Goal: Transaction & Acquisition: Purchase product/service

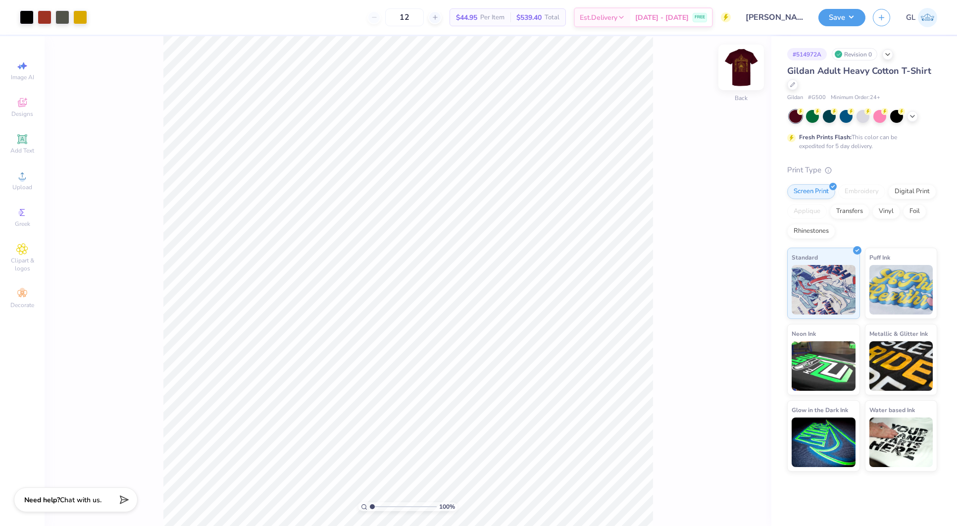
click at [742, 73] on img at bounding box center [741, 68] width 40 height 40
click at [734, 277] on input "3.00" at bounding box center [735, 279] width 36 height 14
click at [734, 277] on input "2.98" at bounding box center [735, 279] width 36 height 14
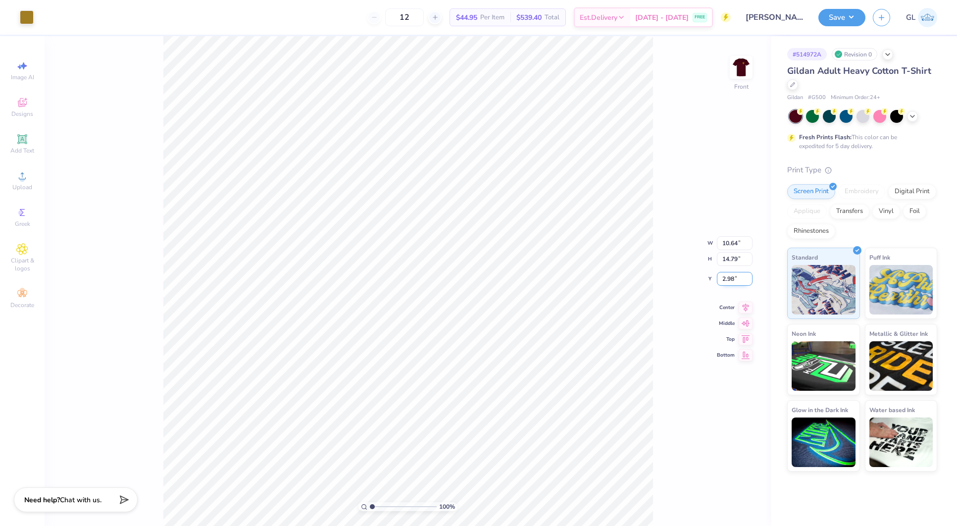
click at [730, 282] on input "2.98" at bounding box center [735, 279] width 36 height 14
type input "4.60"
click at [792, 85] on icon at bounding box center [792, 83] width 5 height 5
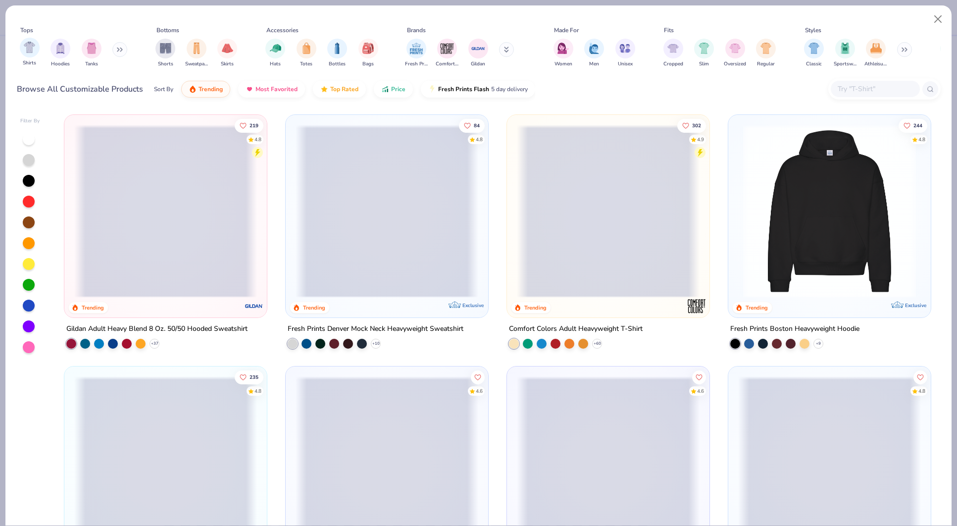
click at [36, 56] on div "Shirts" at bounding box center [30, 52] width 20 height 29
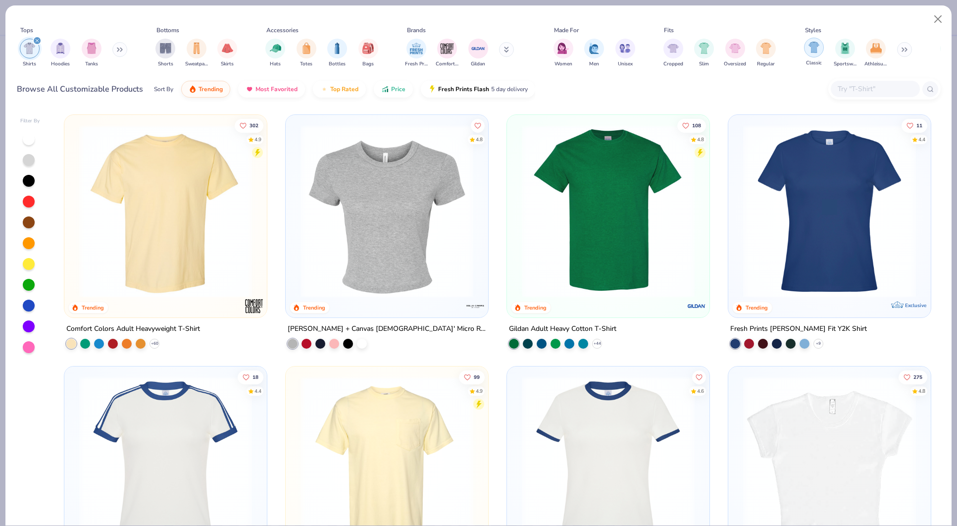
click at [814, 46] on img "filter for Classic" at bounding box center [814, 47] width 11 height 11
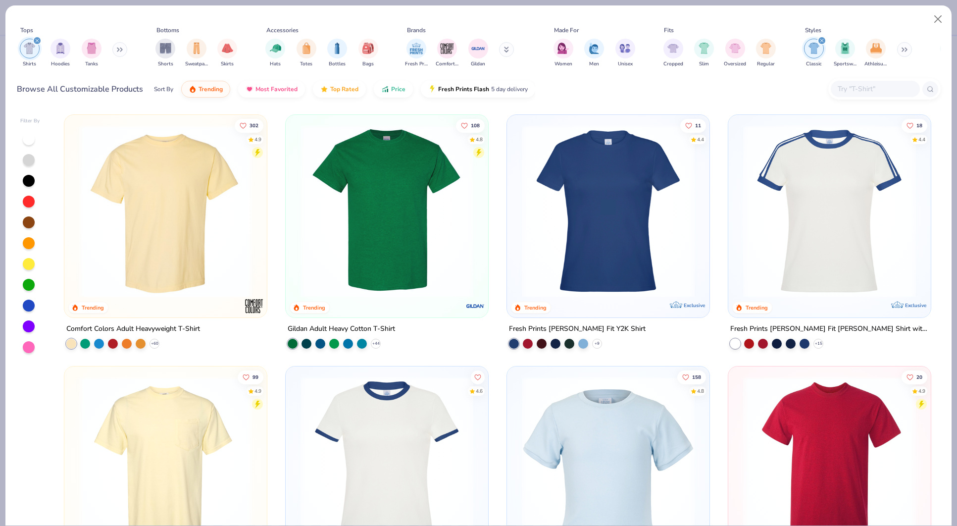
click at [29, 200] on div at bounding box center [29, 202] width 12 height 12
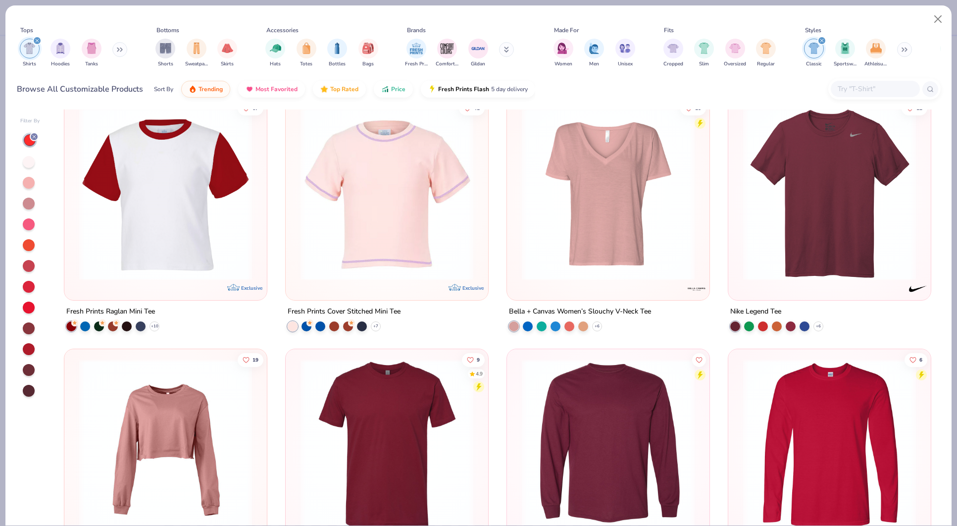
scroll to position [1277, 0]
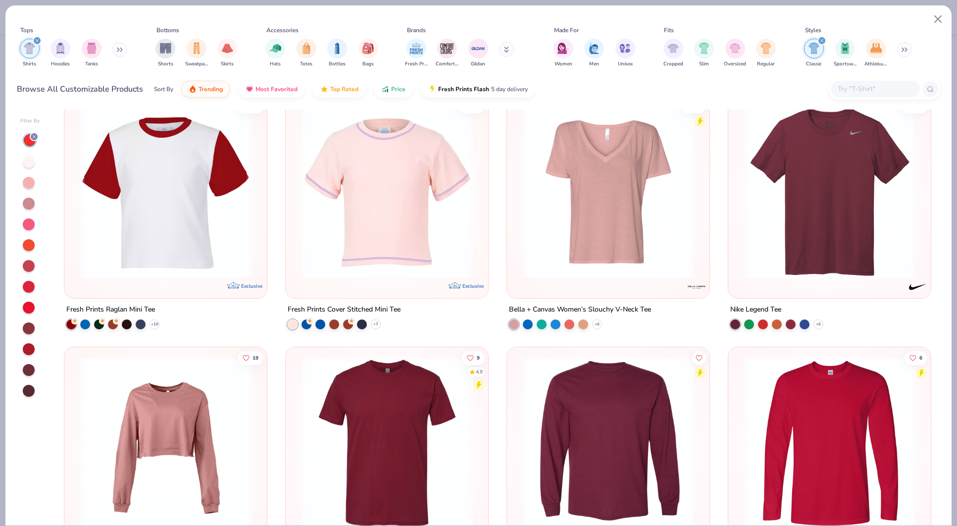
click at [853, 188] on img at bounding box center [829, 191] width 183 height 173
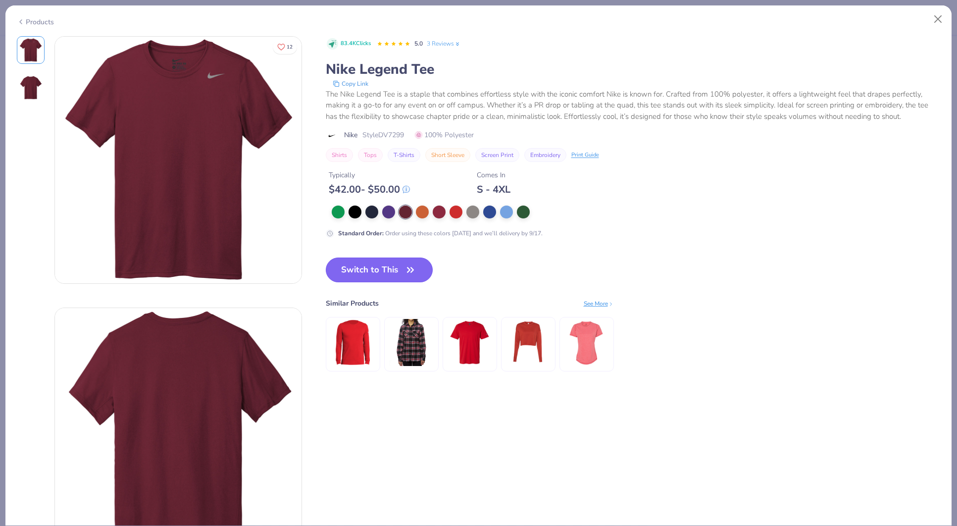
click at [397, 265] on button "Switch to This" at bounding box center [379, 269] width 107 height 25
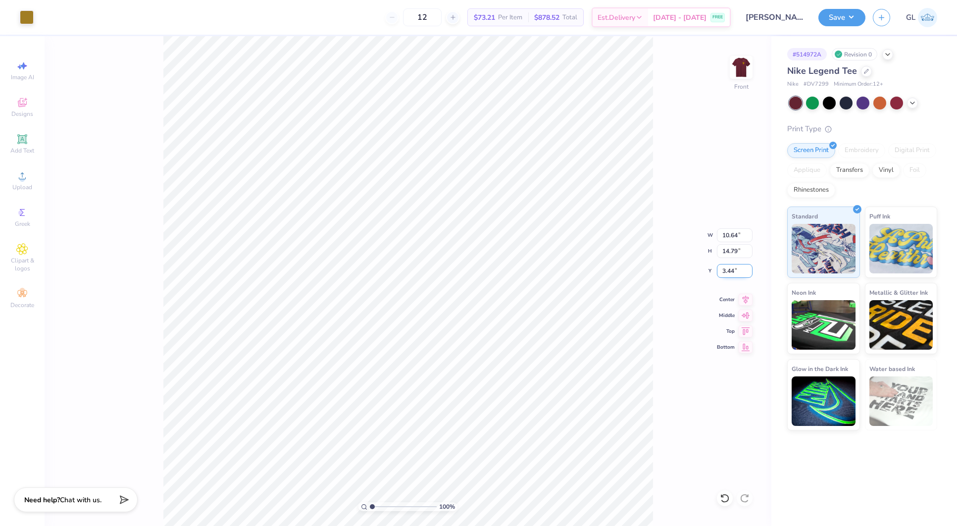
click at [732, 272] on input "3.44" at bounding box center [735, 271] width 36 height 14
type input "3.00"
click at [750, 300] on icon at bounding box center [746, 298] width 14 height 12
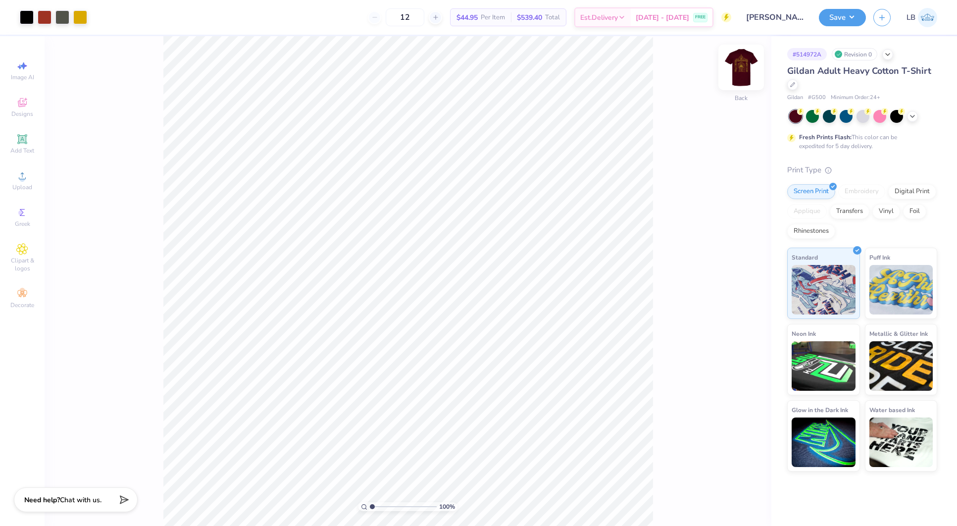
click at [737, 63] on img at bounding box center [741, 68] width 40 height 40
click at [796, 85] on div at bounding box center [792, 83] width 11 height 11
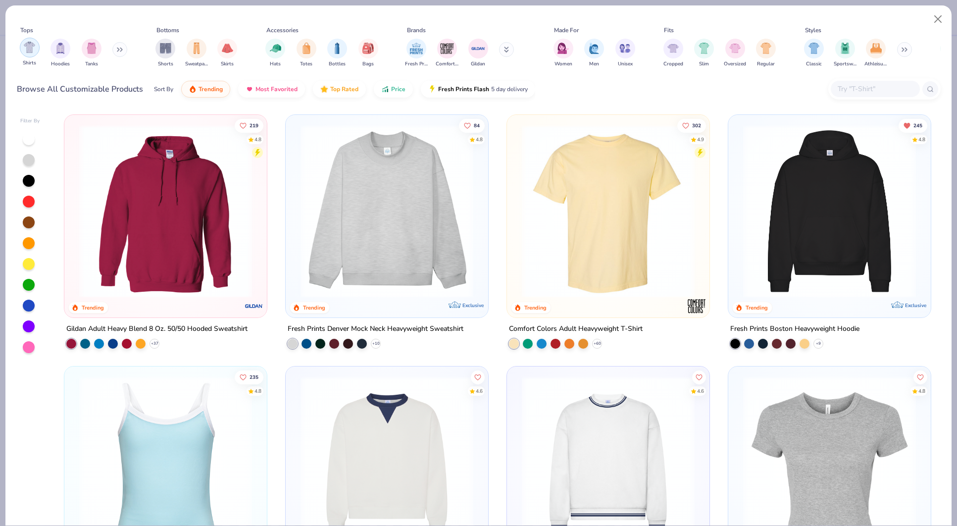
click at [25, 44] on img "filter for Shirts" at bounding box center [29, 47] width 11 height 11
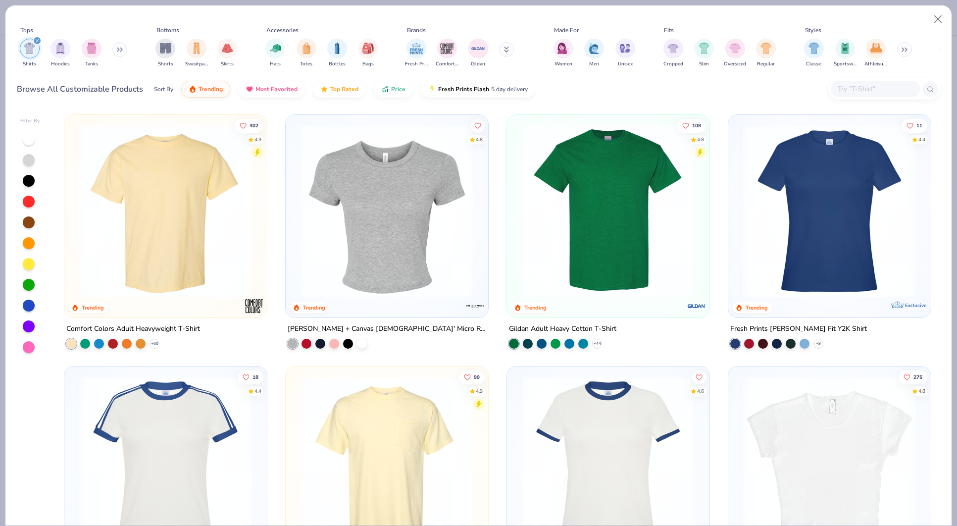
click at [27, 203] on div at bounding box center [29, 202] width 12 height 12
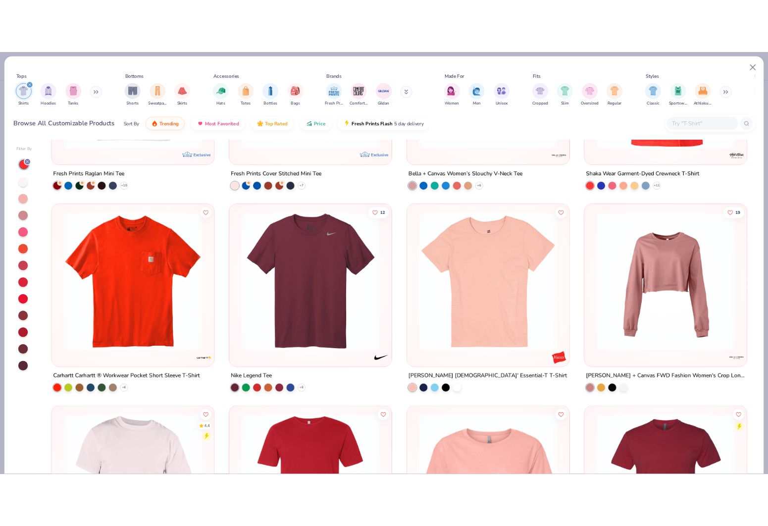
scroll to position [1938, 0]
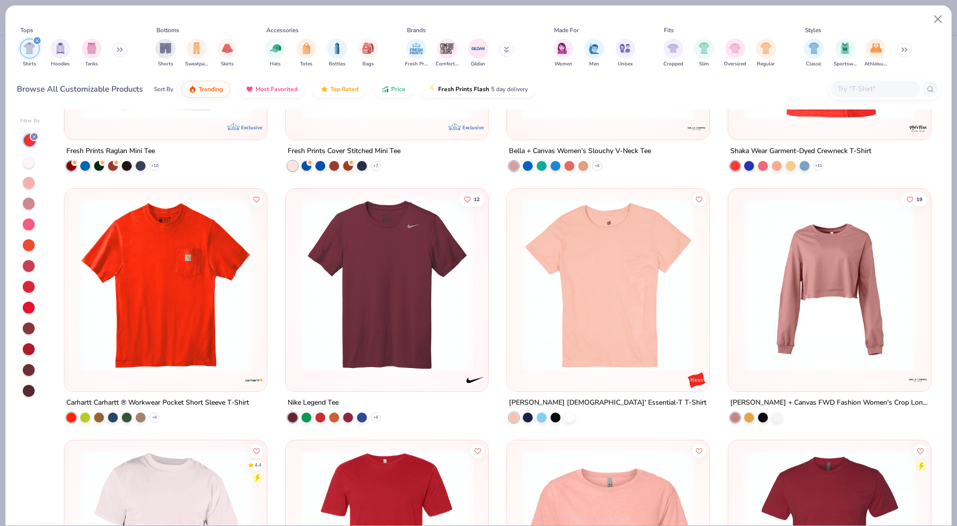
click at [360, 258] on img at bounding box center [387, 285] width 183 height 173
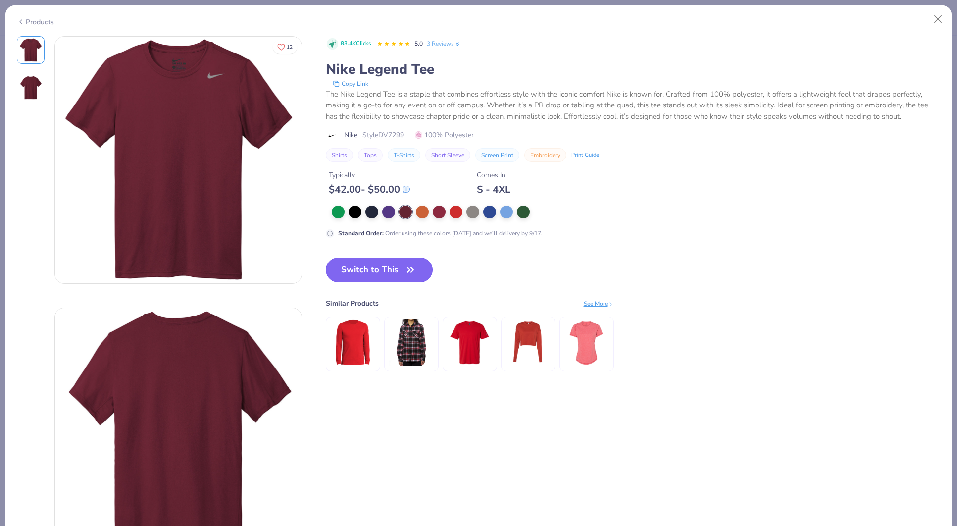
click at [391, 262] on button "Switch to This" at bounding box center [379, 269] width 107 height 25
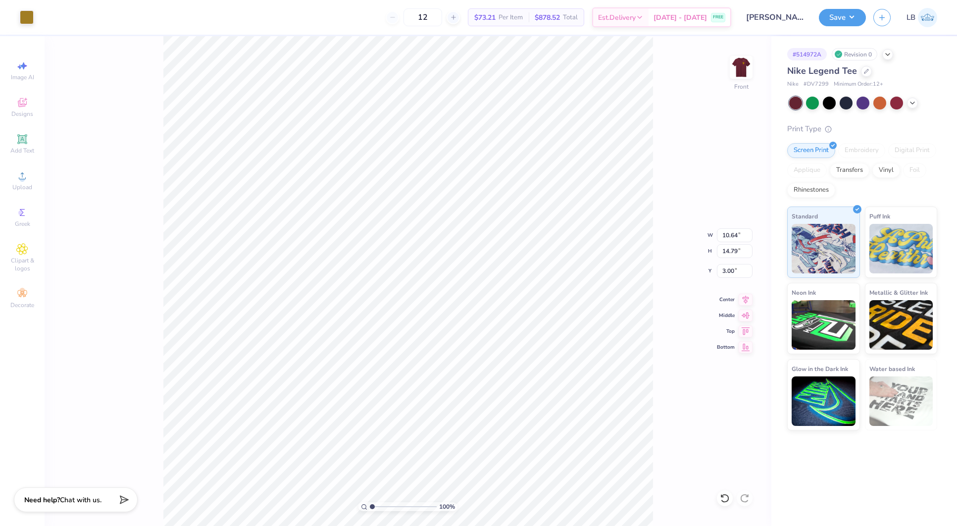
type input "3.00"
click at [745, 294] on icon at bounding box center [746, 298] width 14 height 12
click at [730, 272] on input "3.00" at bounding box center [735, 271] width 36 height 14
type input "3.50"
